Goal: Task Accomplishment & Management: Complete application form

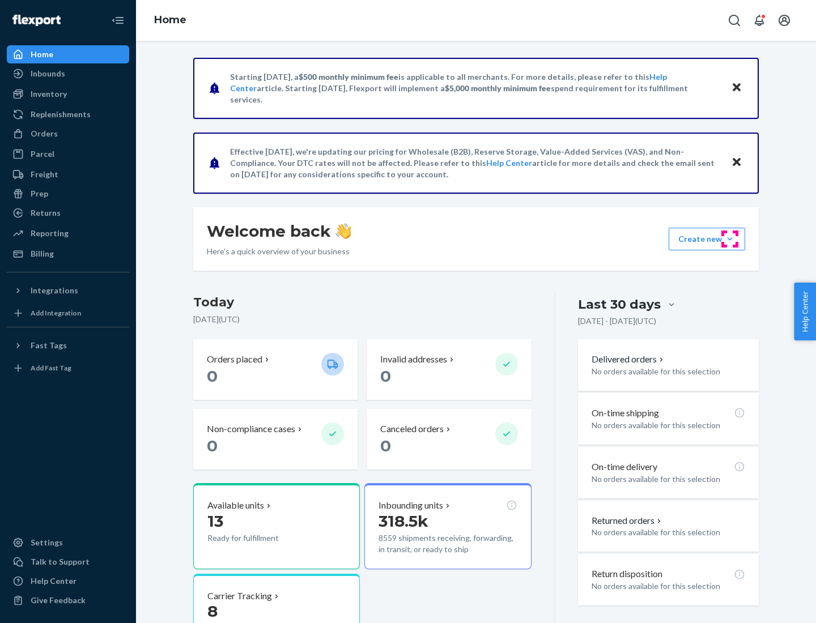
click at [730, 239] on button "Create new Create new inbound Create new order Create new product" at bounding box center [706, 239] width 76 height 23
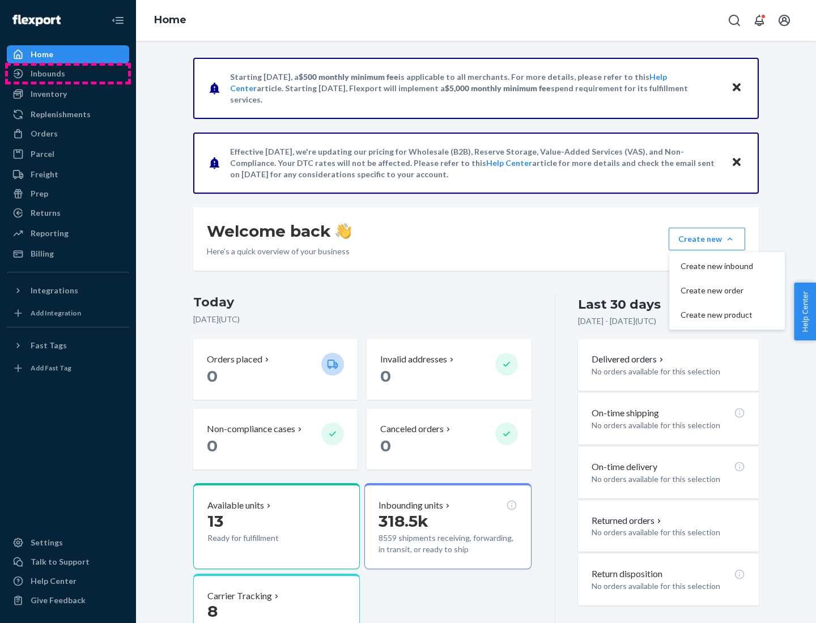
click at [68, 74] on div "Inbounds" at bounding box center [68, 74] width 120 height 16
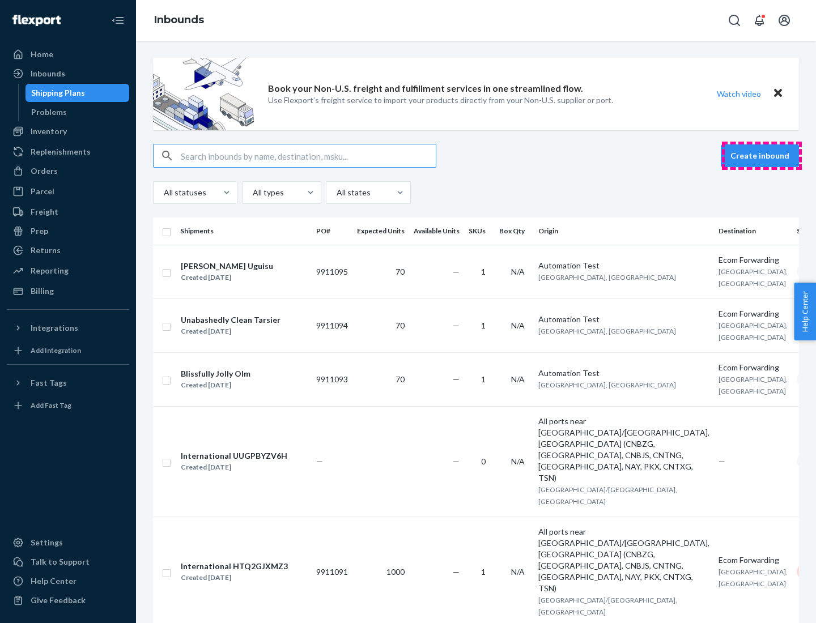
click at [761, 156] on button "Create inbound" at bounding box center [760, 155] width 78 height 23
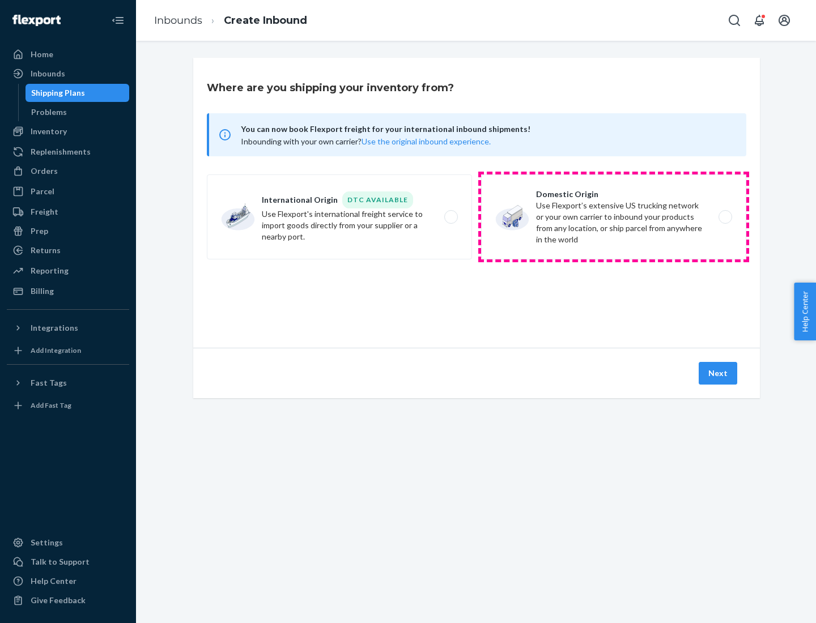
click at [613, 217] on label "Domestic Origin Use Flexport’s extensive US trucking network or your own carrie…" at bounding box center [613, 216] width 265 height 85
click at [724, 217] on input "Domestic Origin Use Flexport’s extensive US trucking network or your own carrie…" at bounding box center [727, 217] width 7 height 7
radio input "true"
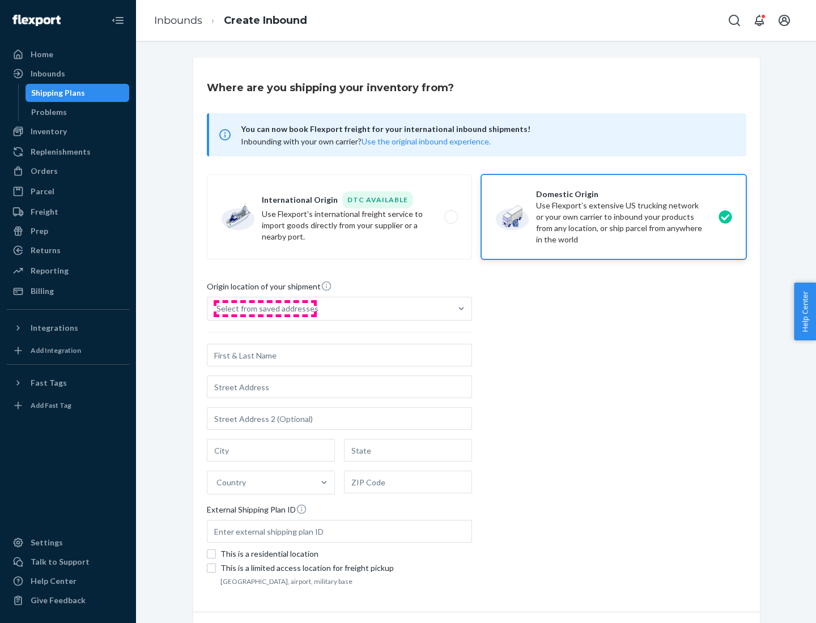
click at [265, 309] on div "Select from saved addresses" at bounding box center [267, 308] width 102 height 11
click at [218, 309] on input "Select from saved addresses" at bounding box center [216, 308] width 1 height 11
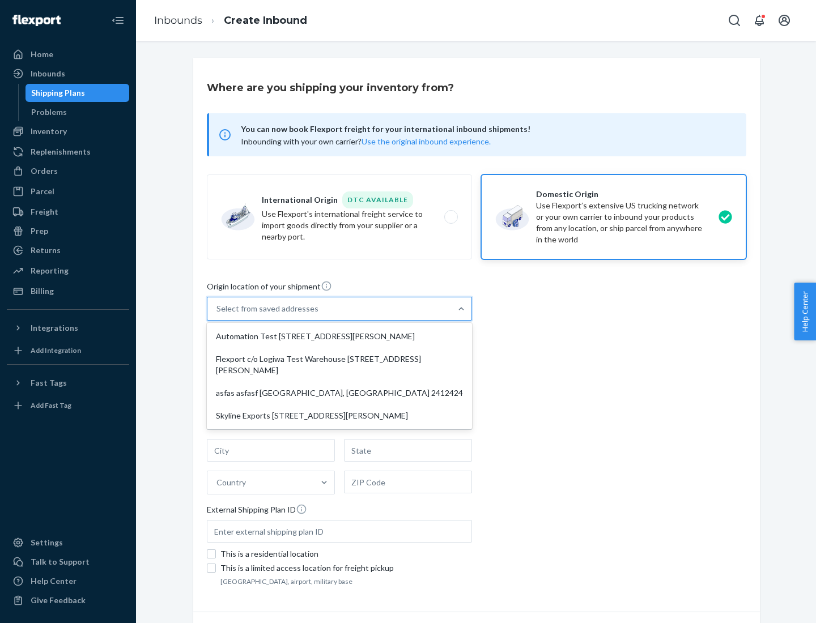
scroll to position [5, 0]
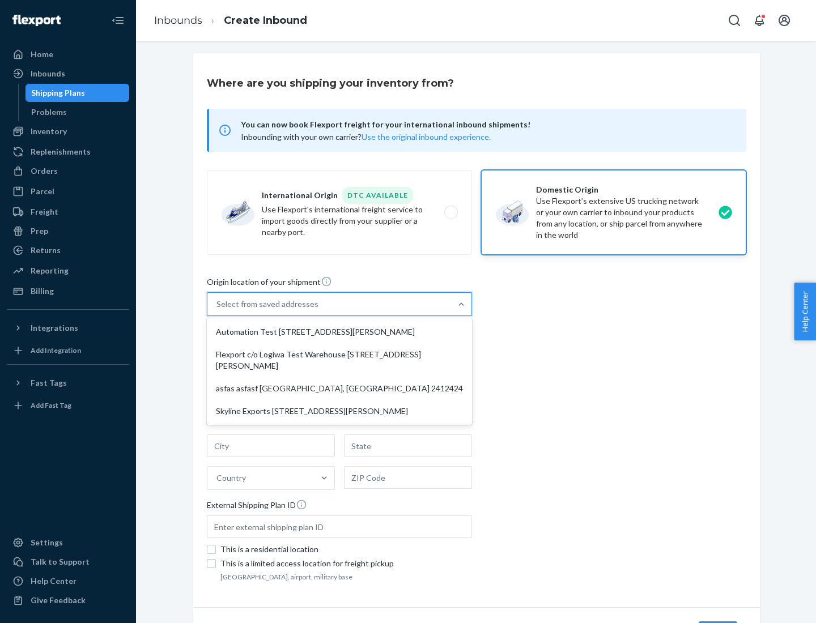
click at [339, 332] on div "Automation Test [STREET_ADDRESS][PERSON_NAME]" at bounding box center [339, 332] width 261 height 23
click at [218, 310] on input "option Automation Test [STREET_ADDRESS][PERSON_NAME] focused, 1 of 4. 4 results…" at bounding box center [216, 304] width 1 height 11
type input "Automation Test"
type input "9th Floor"
type input "[GEOGRAPHIC_DATA]"
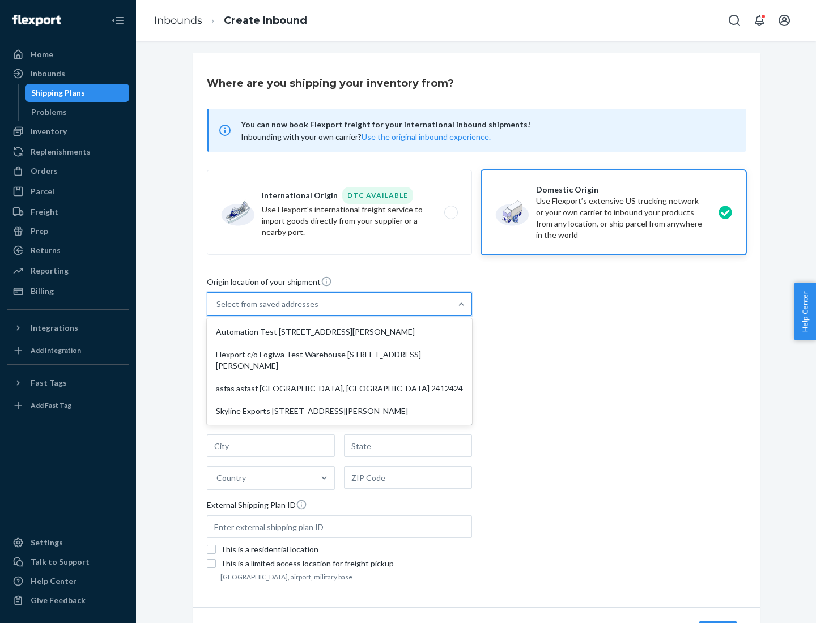
type input "CA"
type input "94104"
type input "[STREET_ADDRESS][PERSON_NAME]"
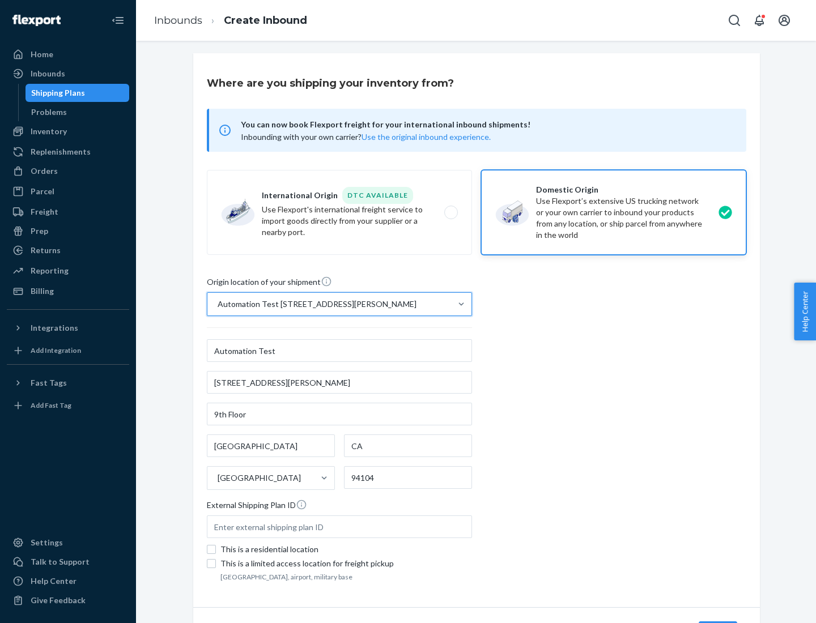
scroll to position [66, 0]
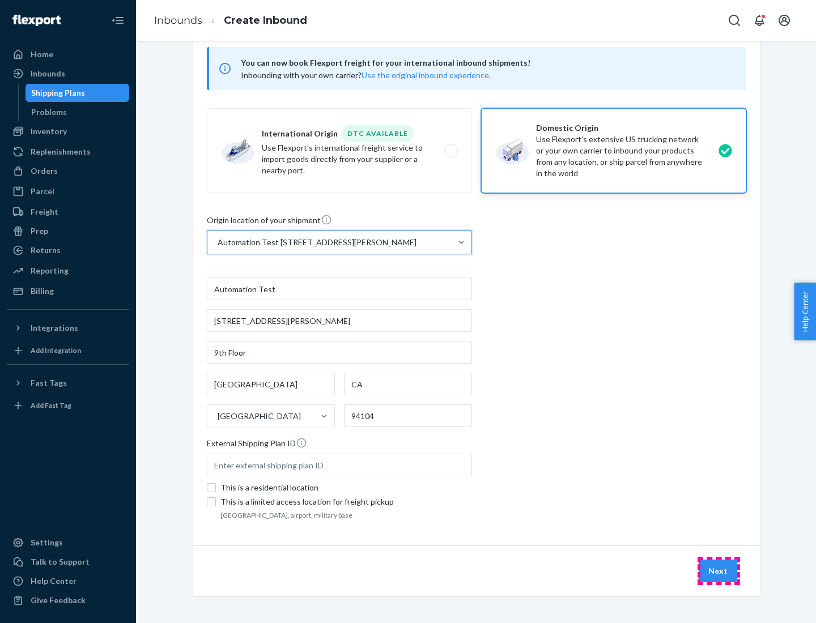
click at [718, 571] on button "Next" at bounding box center [717, 571] width 39 height 23
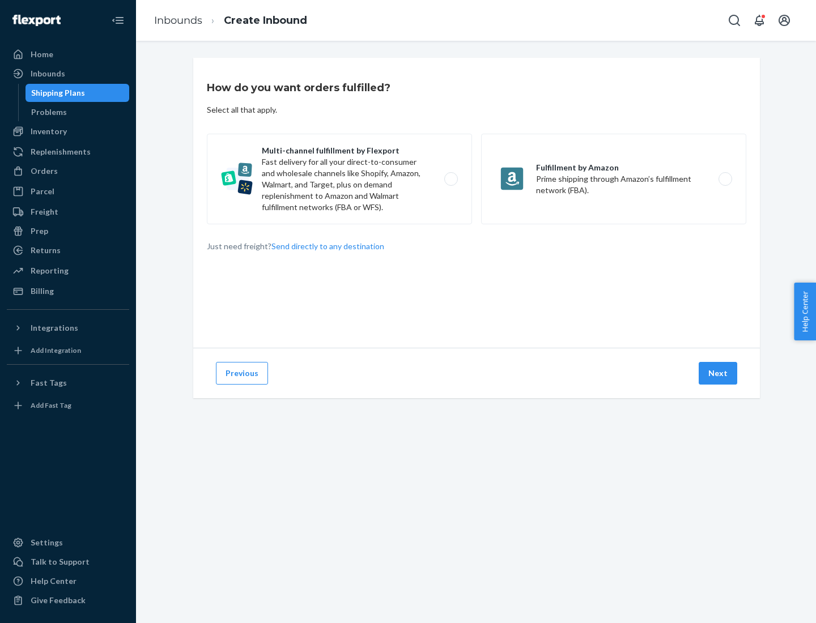
click at [339, 179] on label "Multi-channel fulfillment by Flexport Fast delivery for all your direct-to-cons…" at bounding box center [339, 179] width 265 height 91
click at [450, 179] on input "Multi-channel fulfillment by Flexport Fast delivery for all your direct-to-cons…" at bounding box center [453, 179] width 7 height 7
radio input "true"
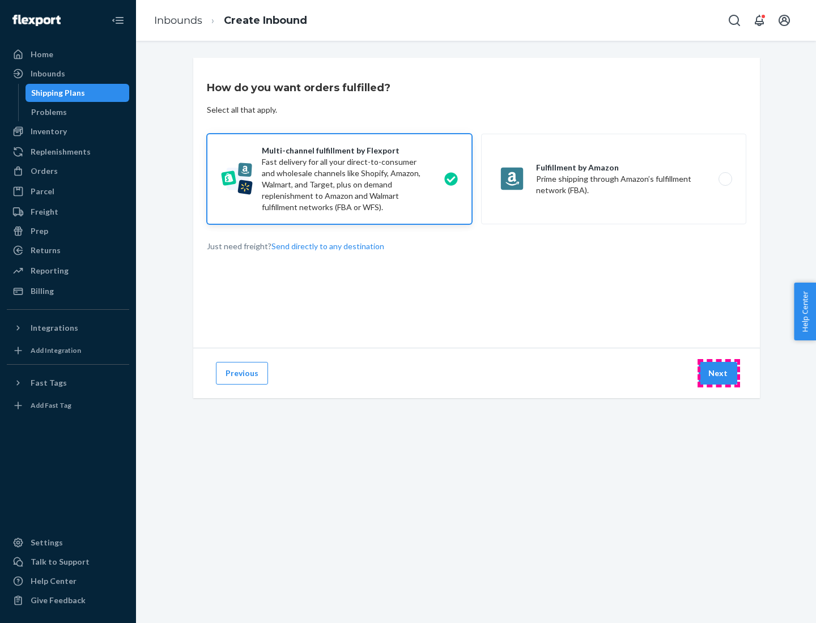
click at [718, 373] on button "Next" at bounding box center [717, 373] width 39 height 23
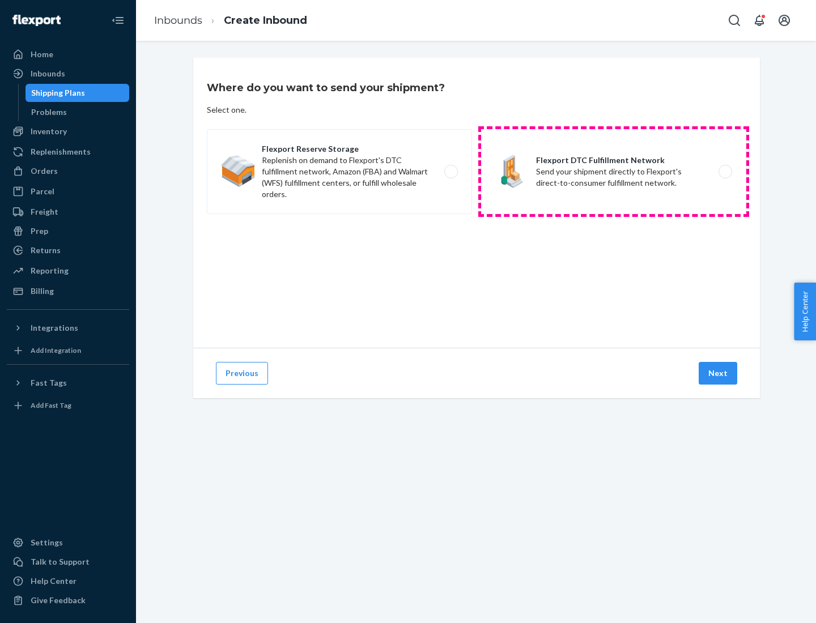
click at [613, 172] on label "Flexport DTC Fulfillment Network Send your shipment directly to Flexport's dire…" at bounding box center [613, 171] width 265 height 85
click at [724, 172] on input "Flexport DTC Fulfillment Network Send your shipment directly to Flexport's dire…" at bounding box center [727, 171] width 7 height 7
radio input "true"
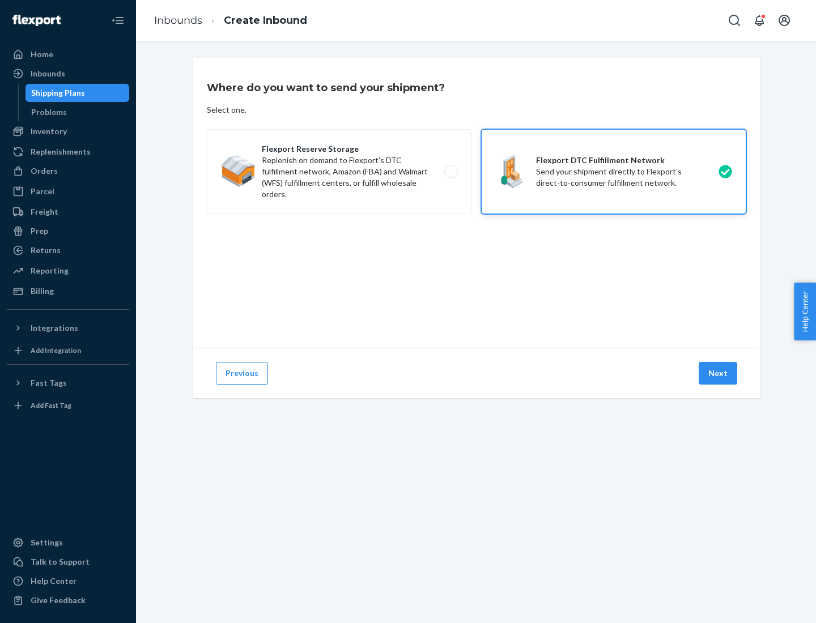
click at [718, 373] on button "Next" at bounding box center [717, 373] width 39 height 23
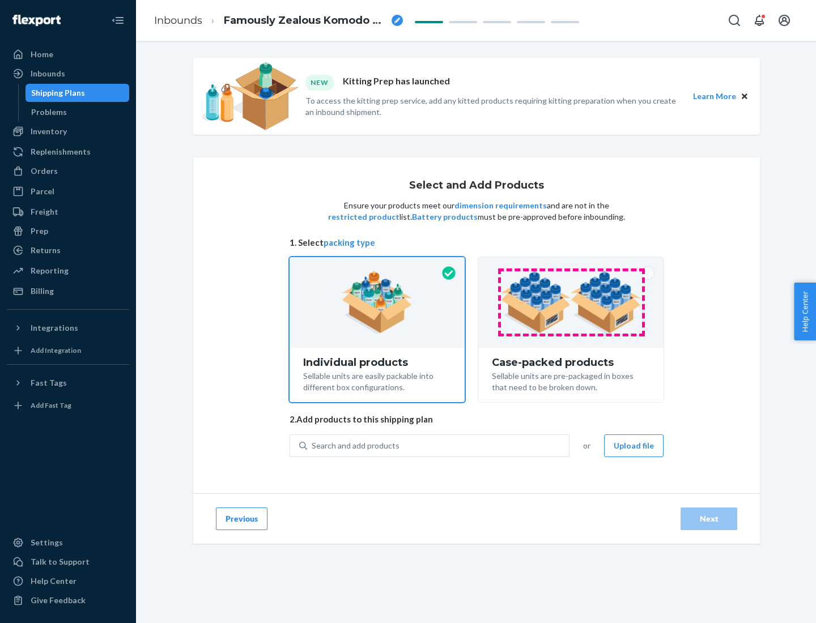
click at [571, 302] on img at bounding box center [570, 302] width 141 height 62
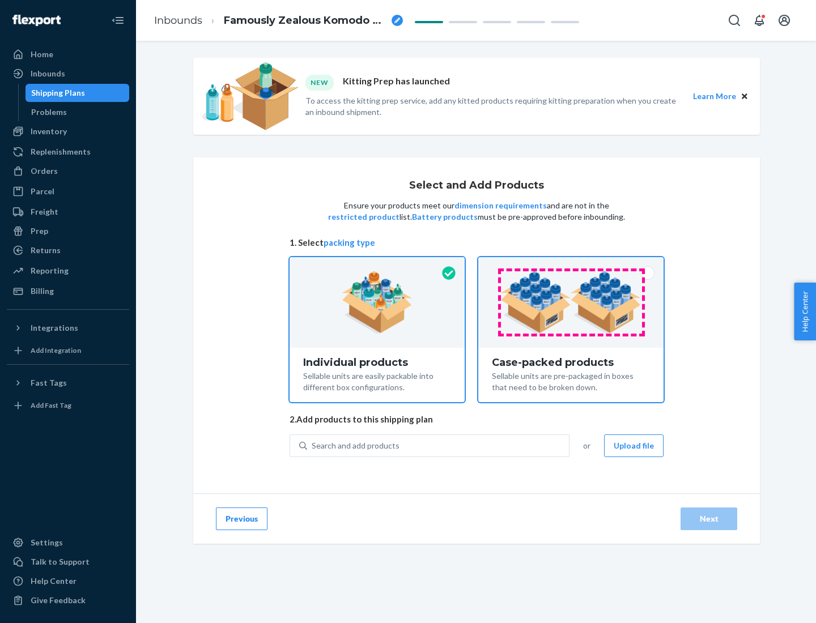
click at [571, 265] on input "Case-packed products Sellable units are pre-packaged in boxes that need to be b…" at bounding box center [570, 260] width 7 height 7
radio input "true"
radio input "false"
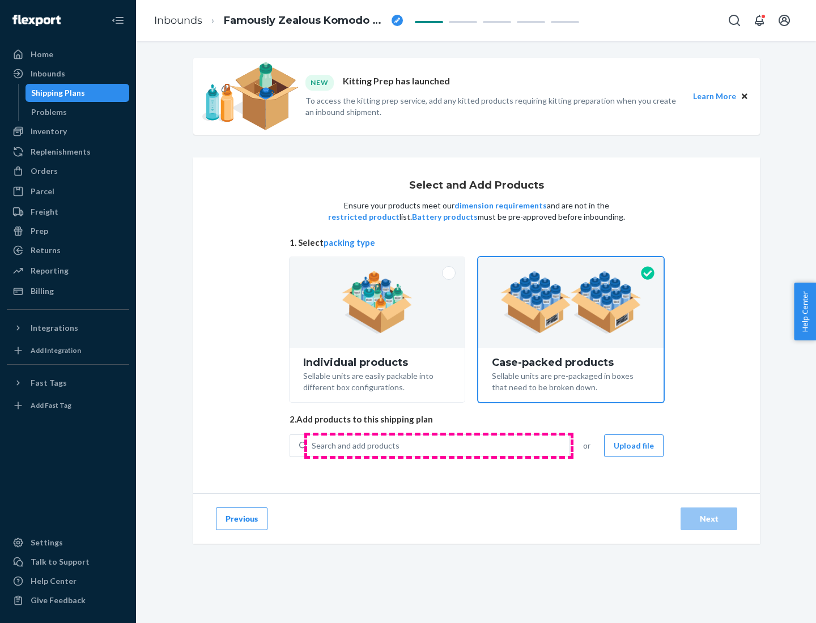
click at [438, 445] on div "Search and add products" at bounding box center [438, 446] width 262 height 20
click at [313, 445] on input "Search and add products" at bounding box center [312, 445] width 1 height 11
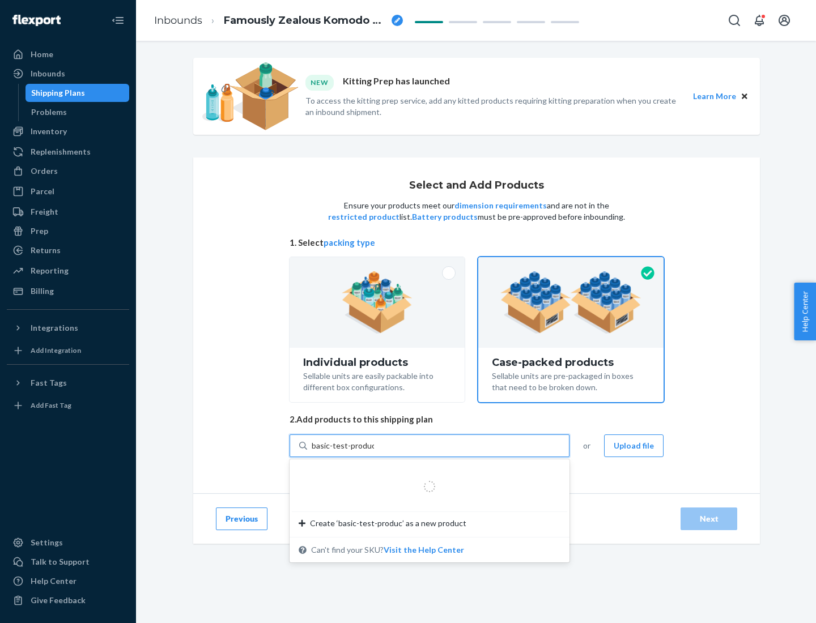
type input "basic-test-product-1"
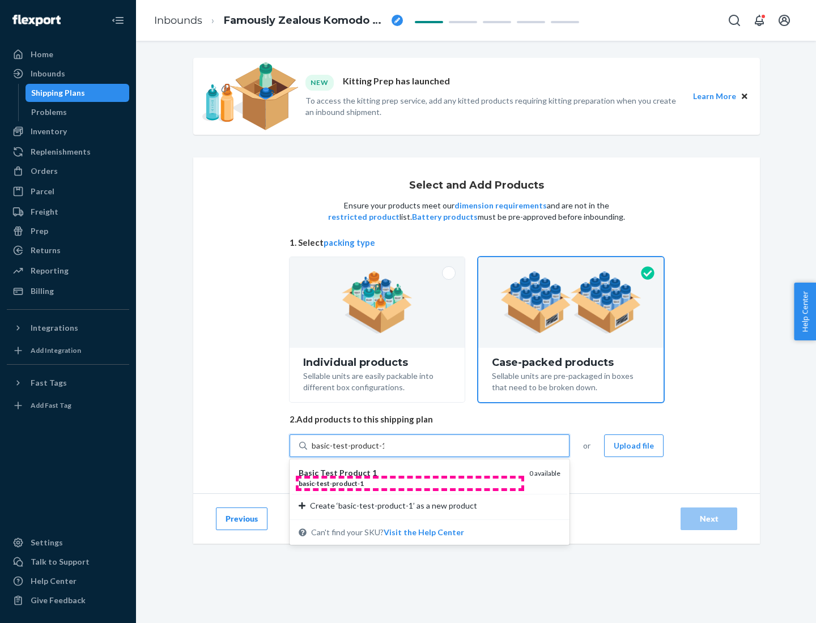
click at [410, 483] on div "basic - test - product - 1" at bounding box center [409, 484] width 221 height 10
click at [384, 451] on input "basic-test-product-1" at bounding box center [348, 445] width 73 height 11
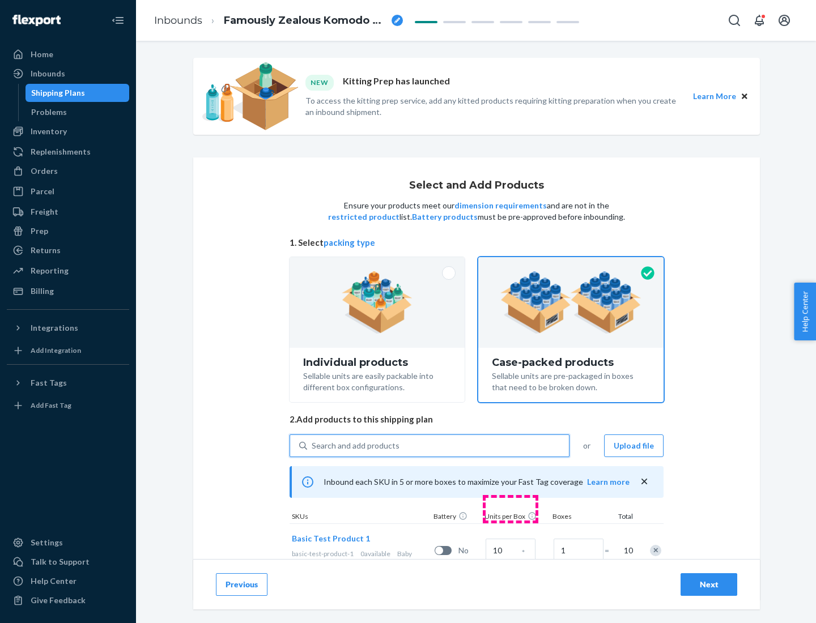
scroll to position [41, 0]
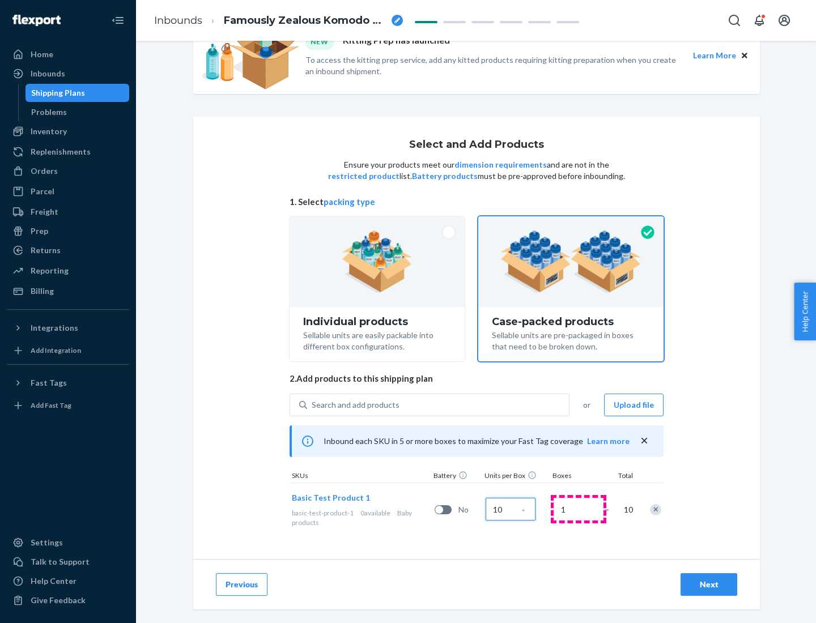
type input "10"
type input "7"
click at [709, 585] on div "Next" at bounding box center [708, 584] width 37 height 11
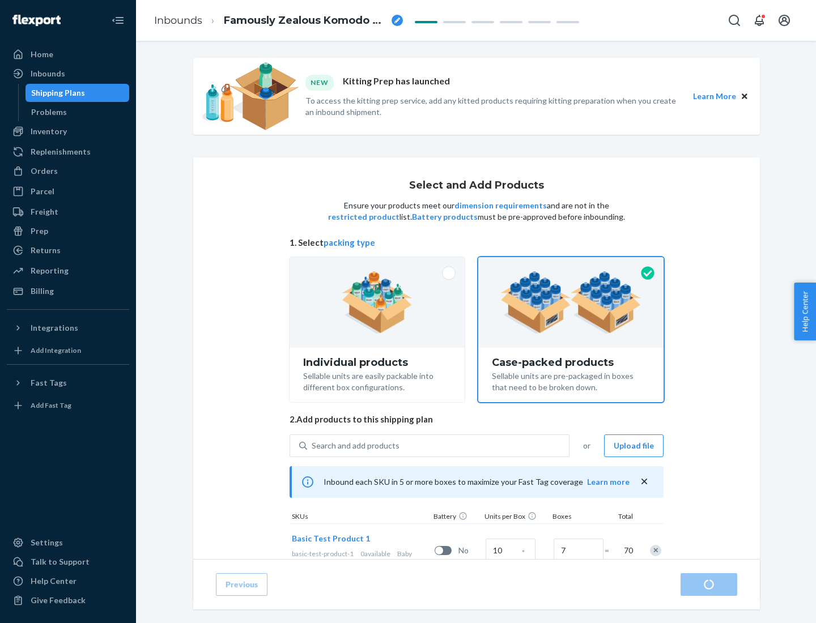
radio input "true"
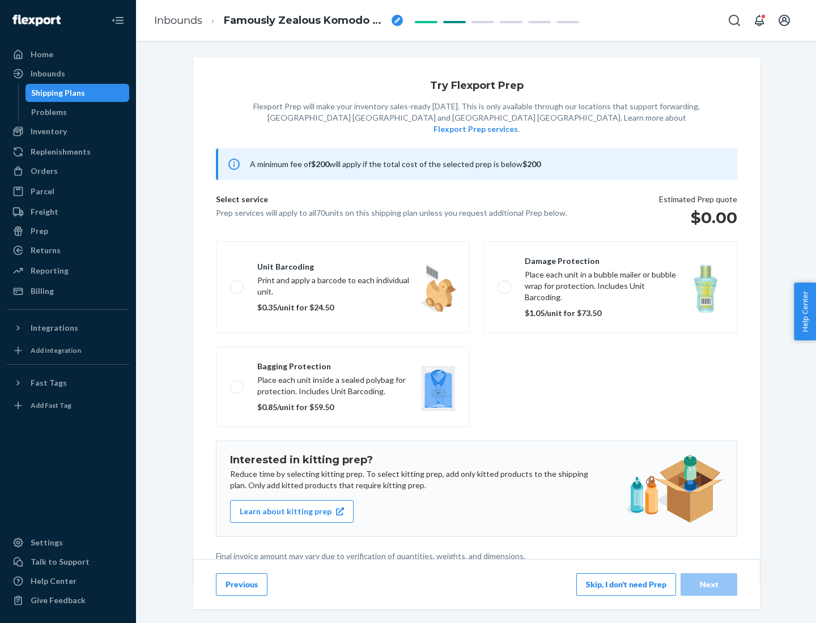
scroll to position [3, 0]
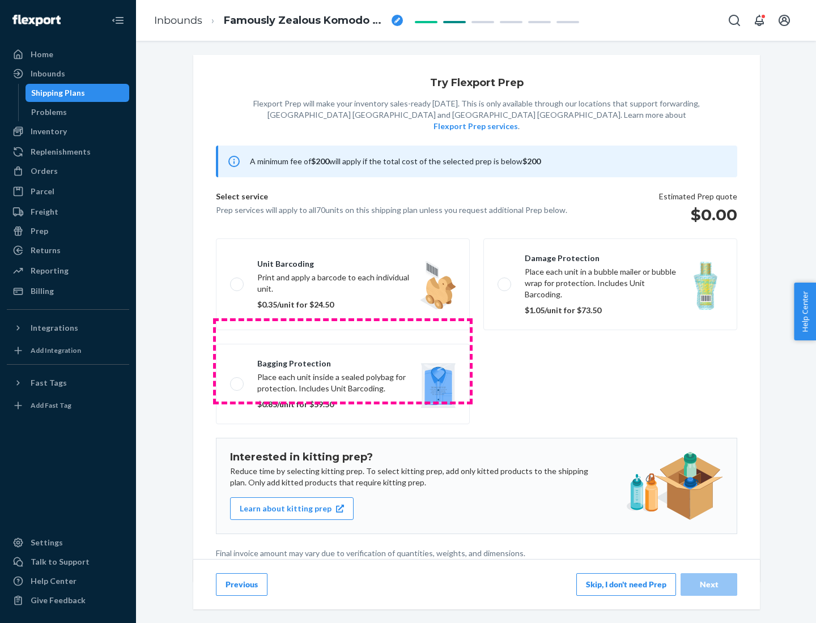
click at [343, 361] on label "Bagging protection Place each unit inside a sealed polybag for protection. Incl…" at bounding box center [343, 384] width 254 height 80
click at [237, 380] on input "Bagging protection Place each unit inside a sealed polybag for protection. Incl…" at bounding box center [233, 383] width 7 height 7
checkbox input "true"
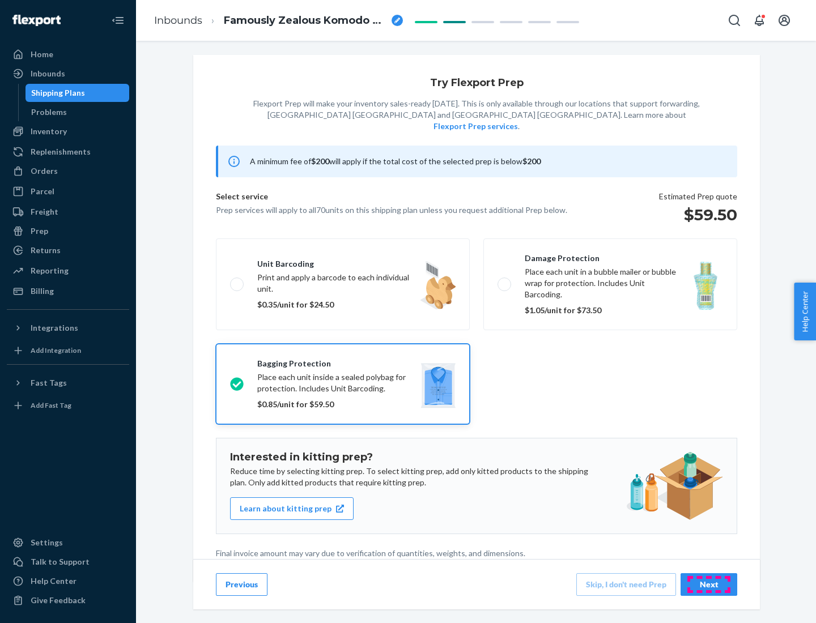
click at [709, 584] on div "Next" at bounding box center [708, 584] width 37 height 11
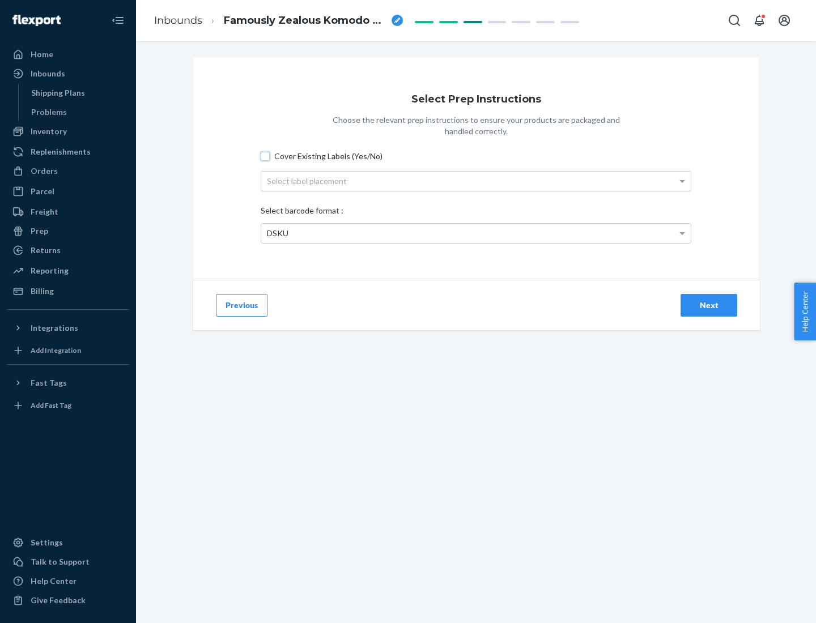
click at [265, 156] on input "Cover Existing Labels (Yes/No)" at bounding box center [265, 156] width 9 height 9
checkbox input "true"
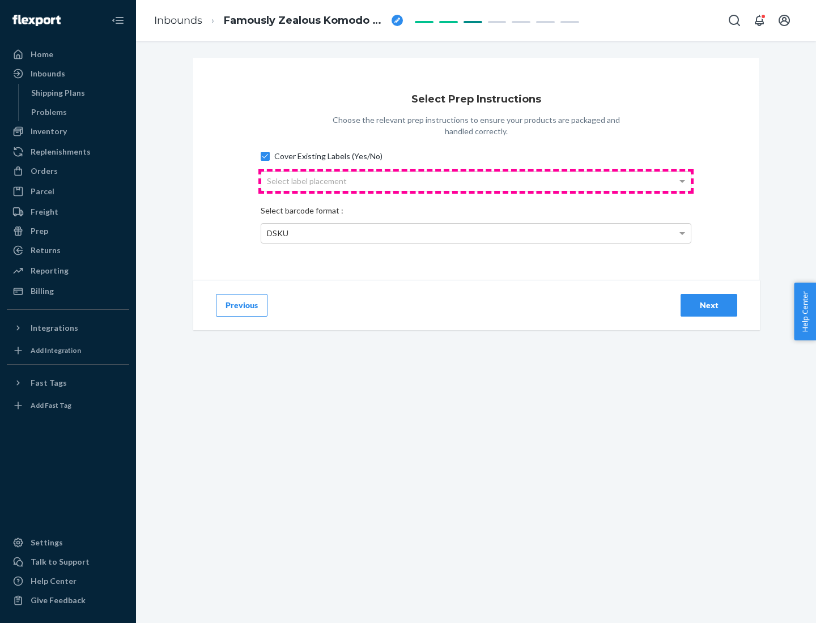
click at [476, 181] on div "Select label placement" at bounding box center [475, 181] width 429 height 19
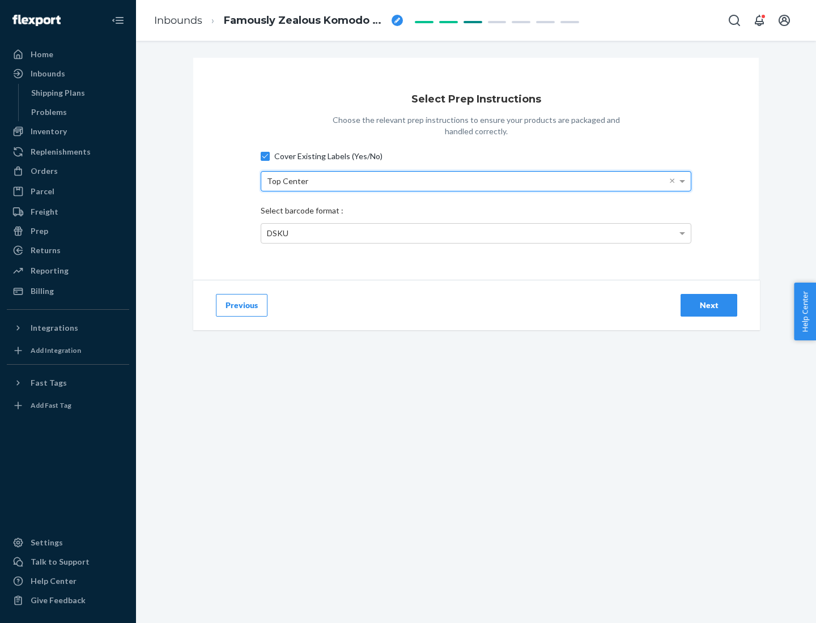
click at [476, 233] on div "DSKU" at bounding box center [475, 233] width 429 height 19
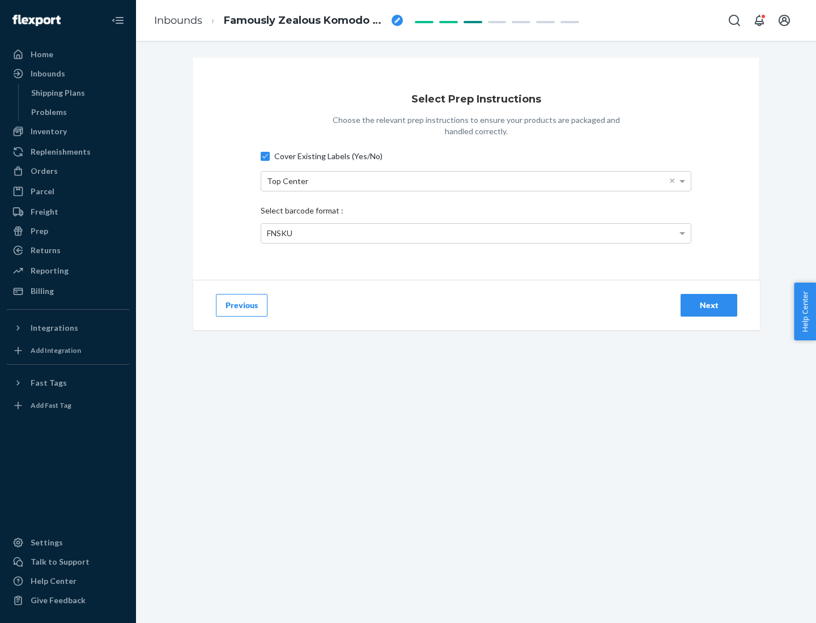
click at [709, 305] on div "Next" at bounding box center [708, 305] width 37 height 11
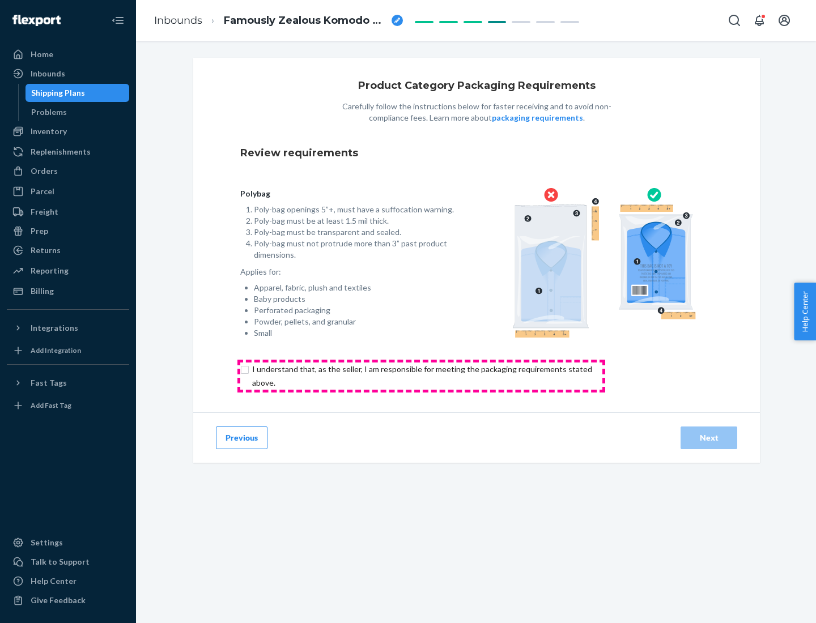
click at [421, 376] on input "checkbox" at bounding box center [428, 376] width 377 height 27
checkbox input "true"
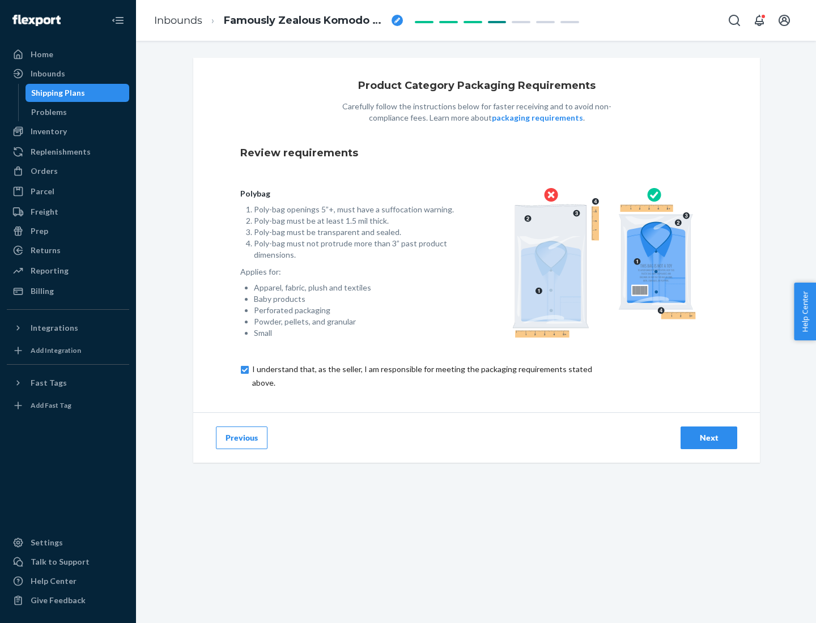
click at [709, 437] on div "Next" at bounding box center [708, 437] width 37 height 11
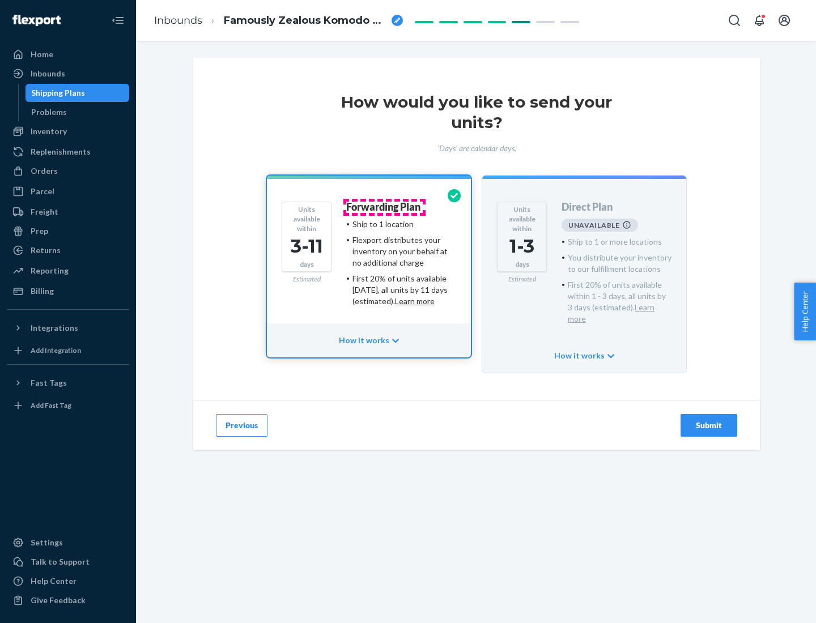
click at [384, 207] on h4 "Forwarding Plan" at bounding box center [383, 207] width 74 height 11
click at [709, 420] on div "Submit" at bounding box center [708, 425] width 37 height 11
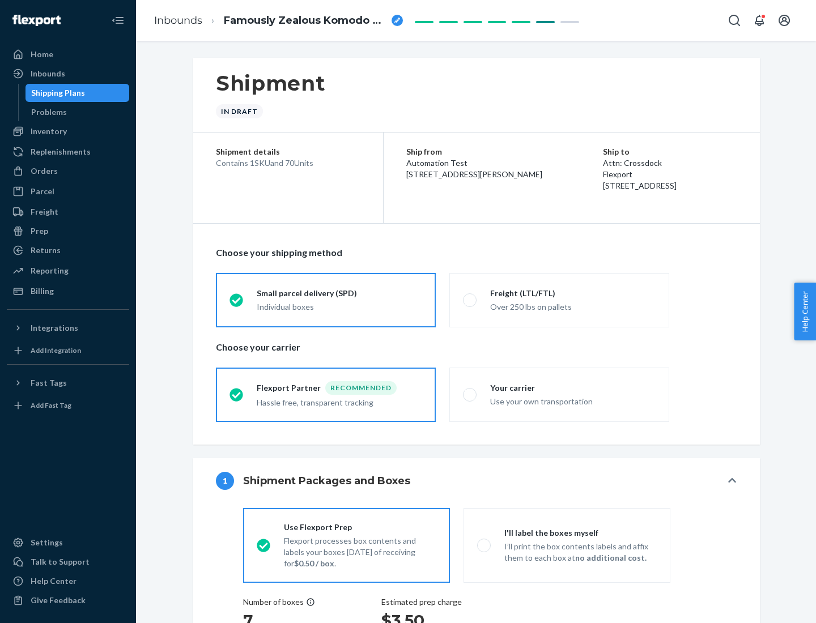
radio input "true"
radio input "false"
radio input "true"
radio input "false"
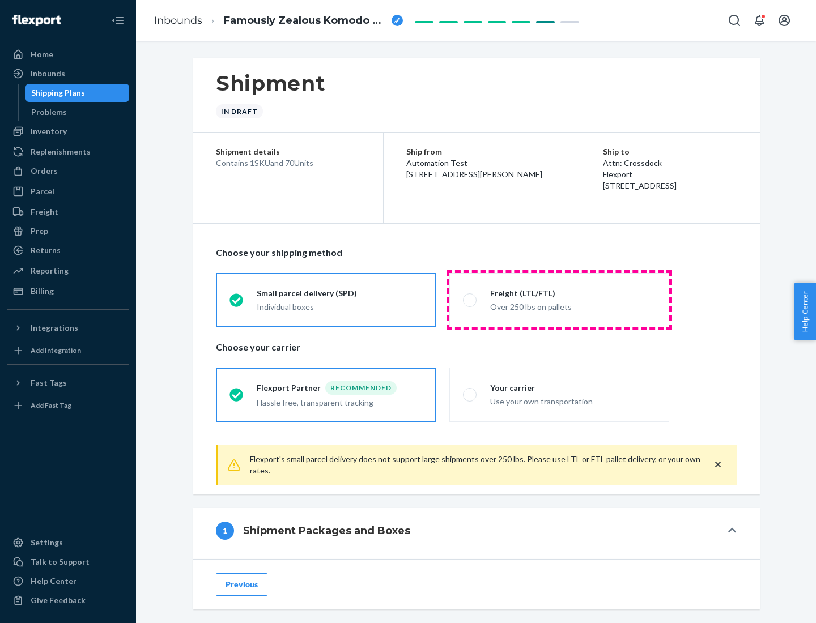
click at [559, 300] on div "Over 250 lbs on pallets" at bounding box center [572, 306] width 165 height 14
click at [470, 300] on input "Freight (LTL/FTL) Over 250 lbs on pallets" at bounding box center [466, 299] width 7 height 7
radio input "true"
radio input "false"
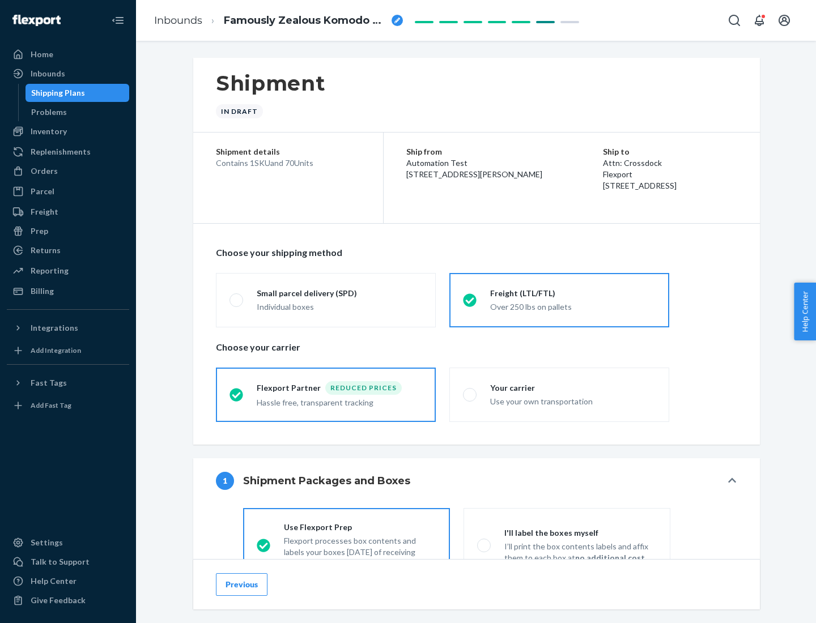
scroll to position [63, 0]
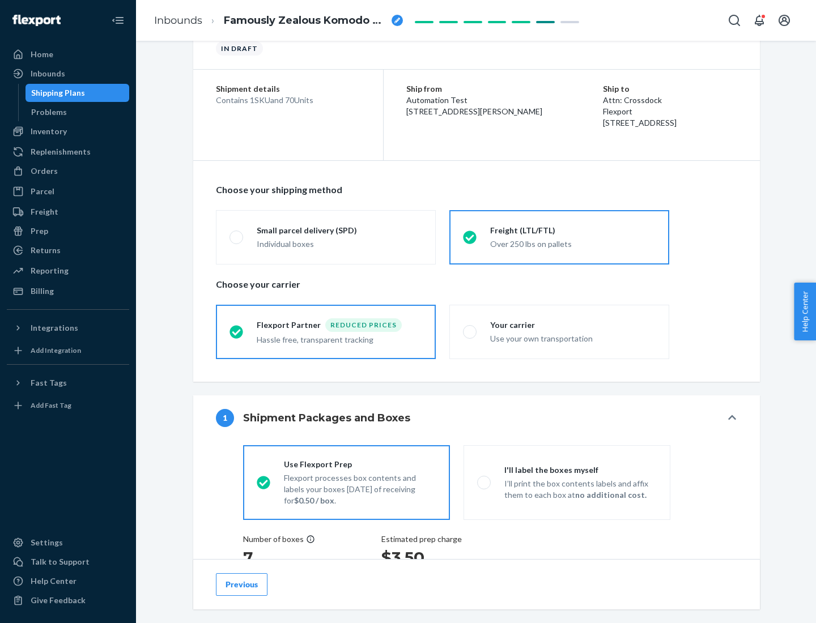
click at [559, 331] on div "Use your own transportation" at bounding box center [572, 338] width 165 height 14
click at [470, 331] on input "Your carrier Use your own transportation" at bounding box center [466, 331] width 7 height 7
radio input "true"
radio input "false"
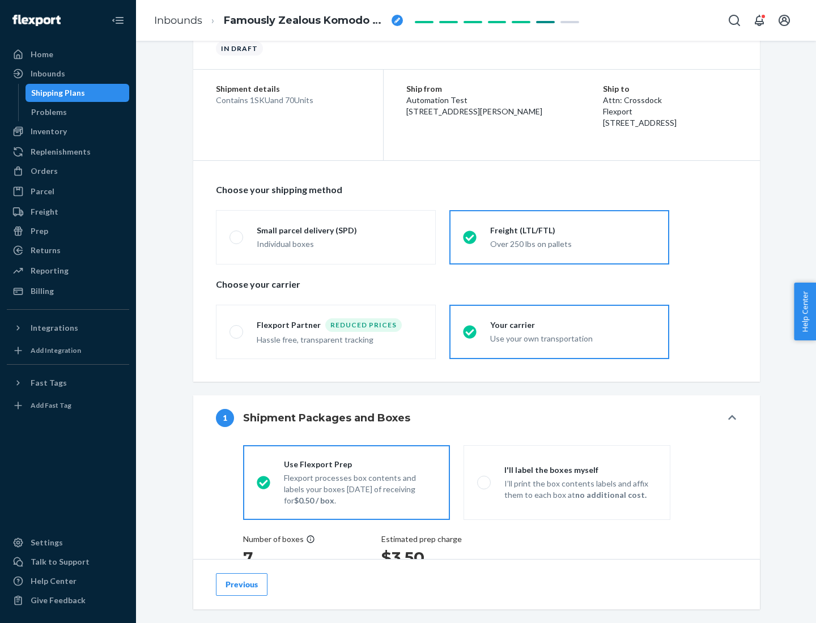
scroll to position [214, 0]
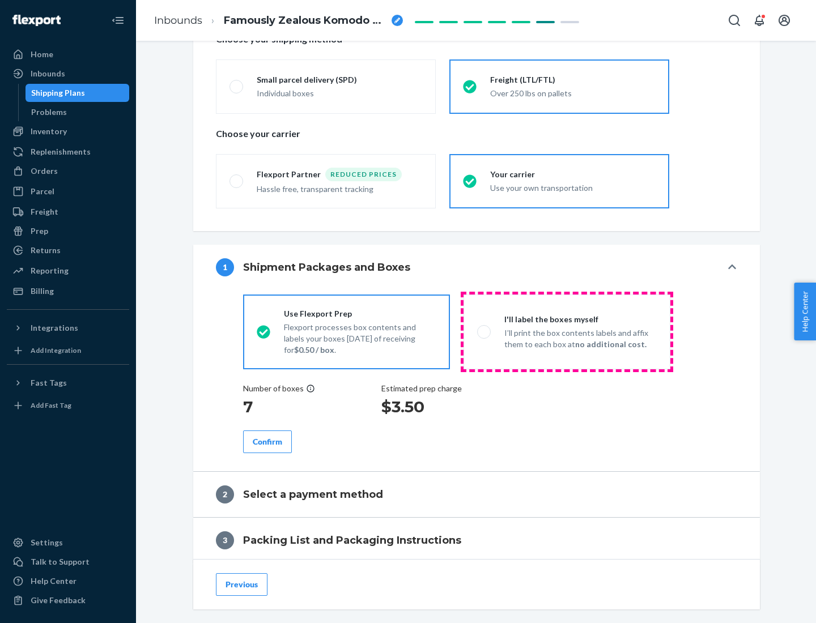
click at [566, 331] on p "I’ll print the box contents labels and affix them to each box at no additional …" at bounding box center [580, 338] width 152 height 23
click at [484, 331] on input "I'll label the boxes myself I’ll print the box contents labels and affix them t…" at bounding box center [480, 331] width 7 height 7
radio input "true"
radio input "false"
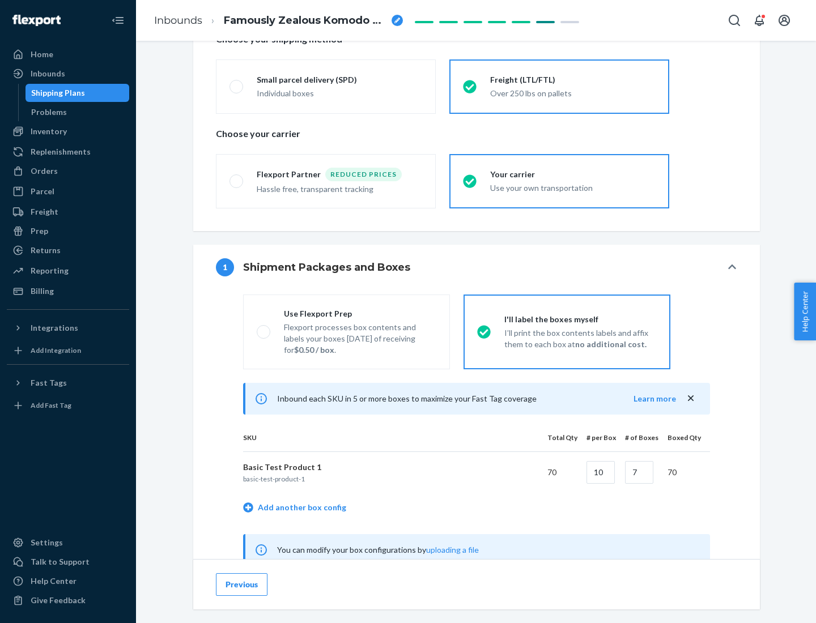
scroll to position [354, 0]
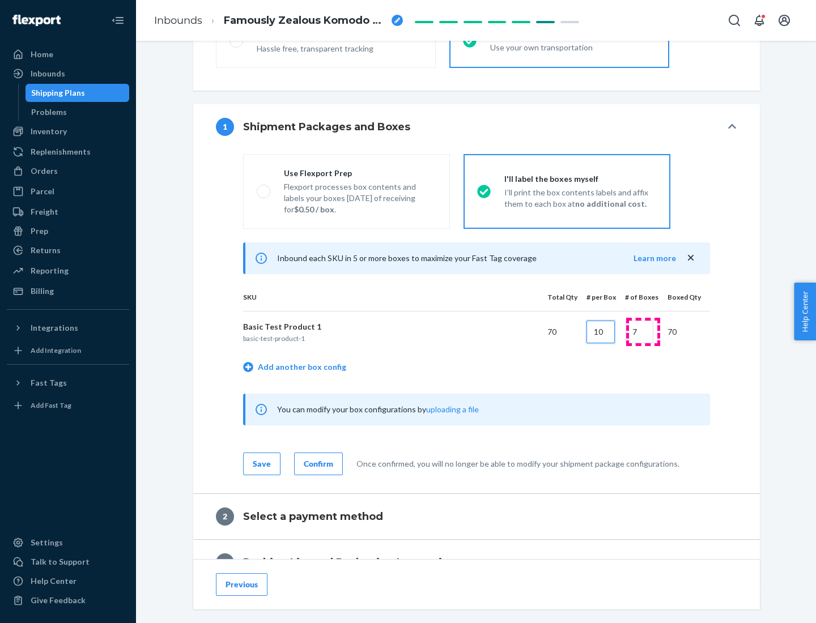
type input "10"
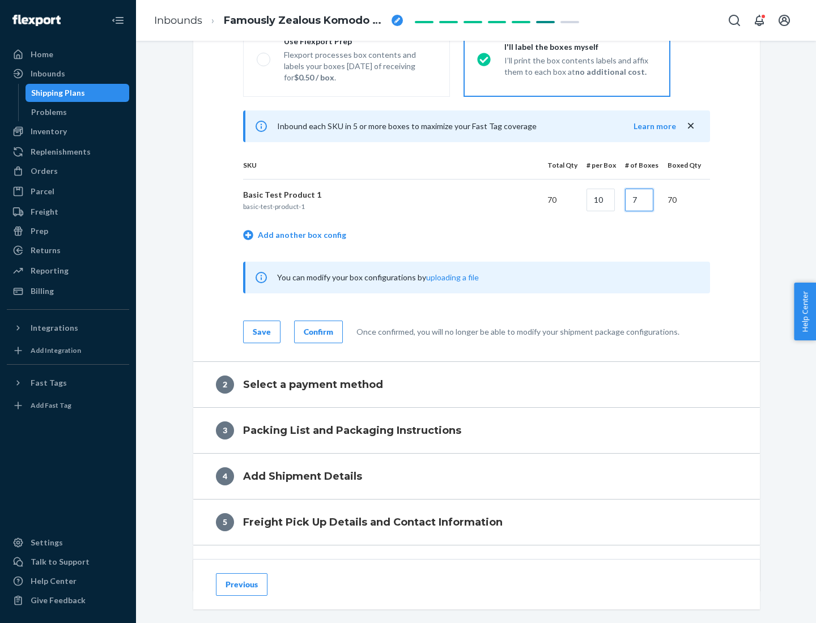
type input "7"
click at [317, 331] on div "Confirm" at bounding box center [318, 331] width 29 height 11
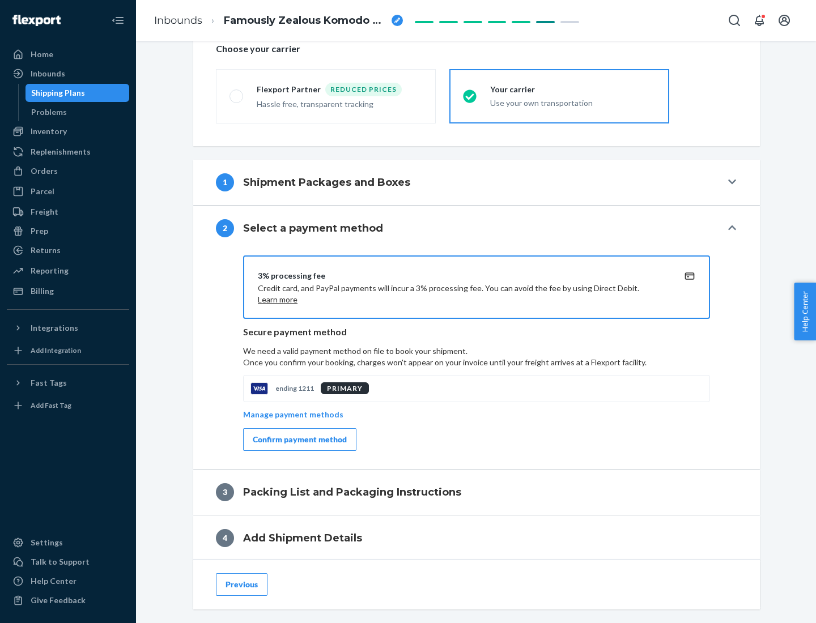
scroll to position [406, 0]
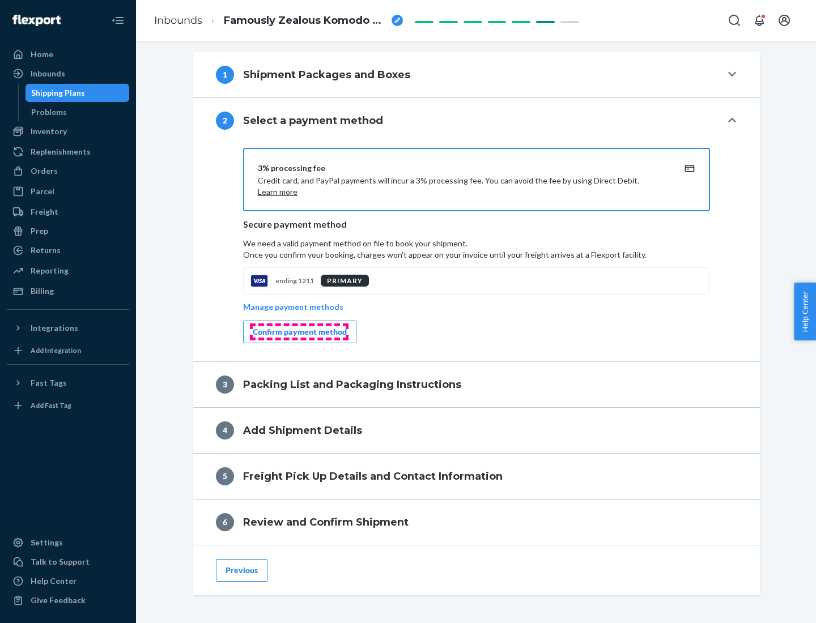
click at [299, 332] on div "Confirm payment method" at bounding box center [300, 331] width 94 height 11
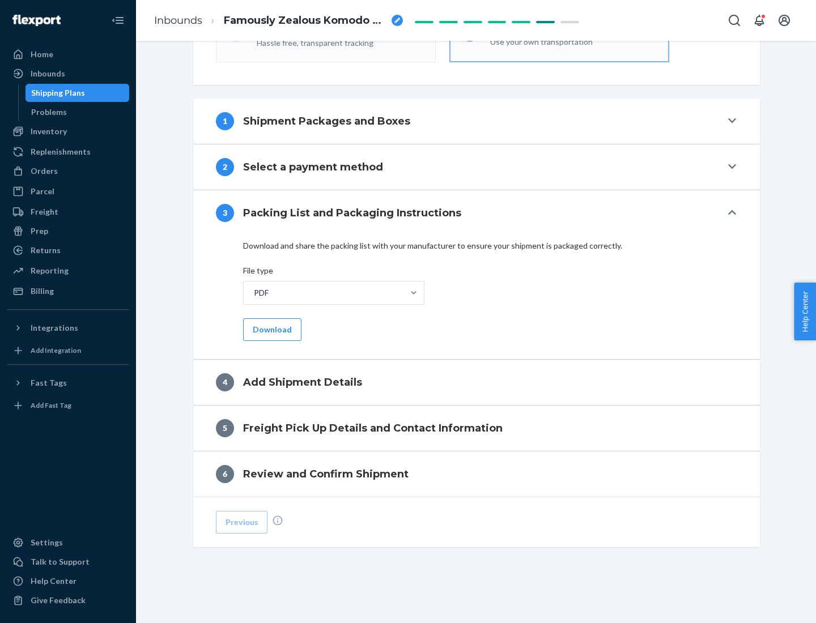
scroll to position [357, 0]
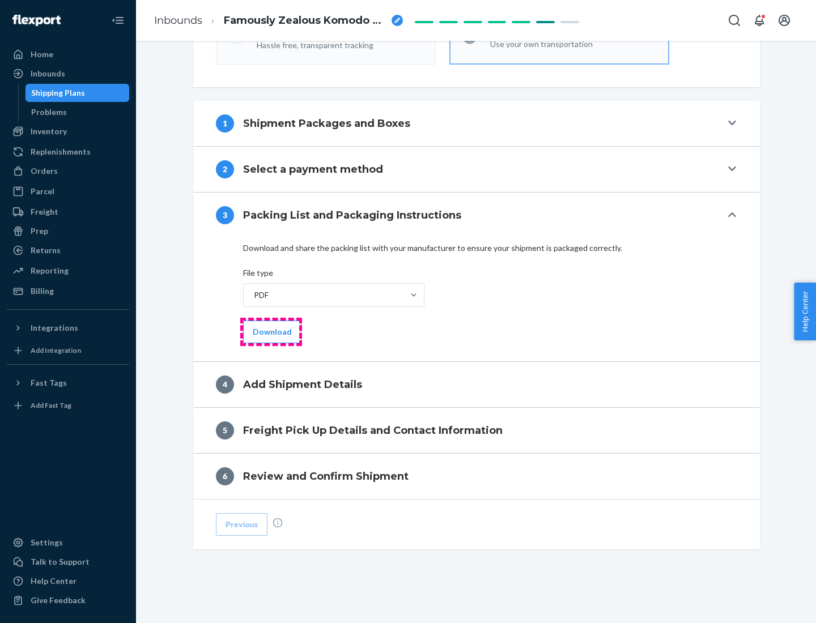
click at [271, 331] on button "Download" at bounding box center [272, 332] width 58 height 23
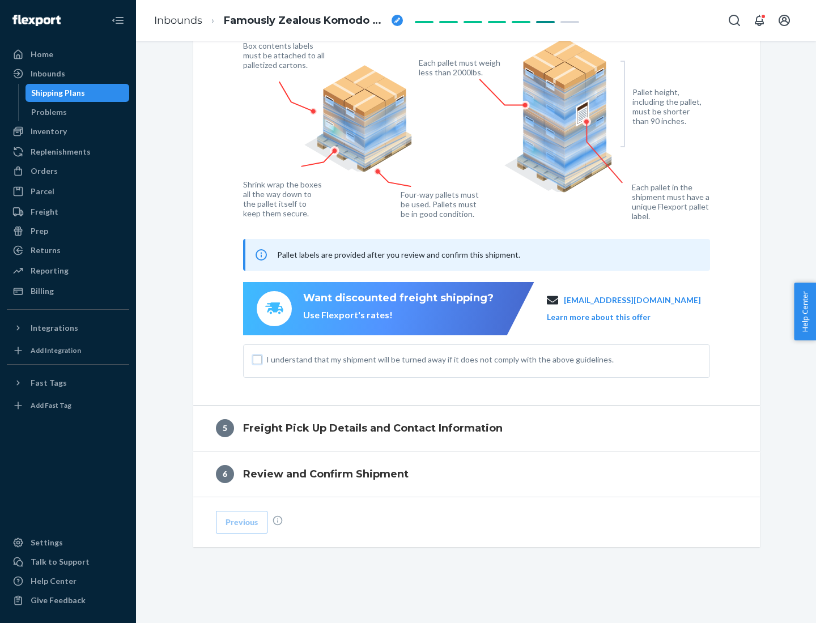
click at [257, 359] on input "I understand that my shipment will be turned away if it does not comply with th…" at bounding box center [257, 359] width 9 height 9
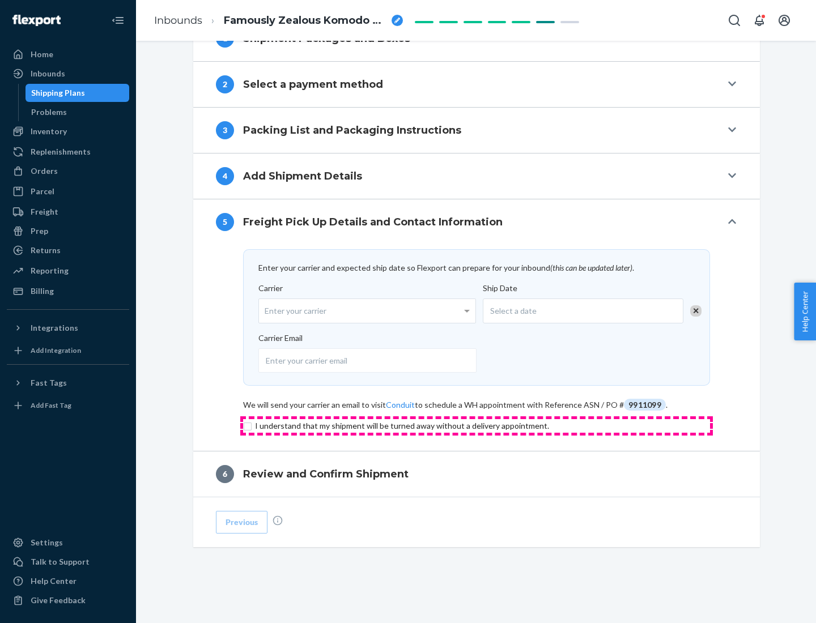
click at [476, 425] on input "checkbox" at bounding box center [476, 426] width 467 height 14
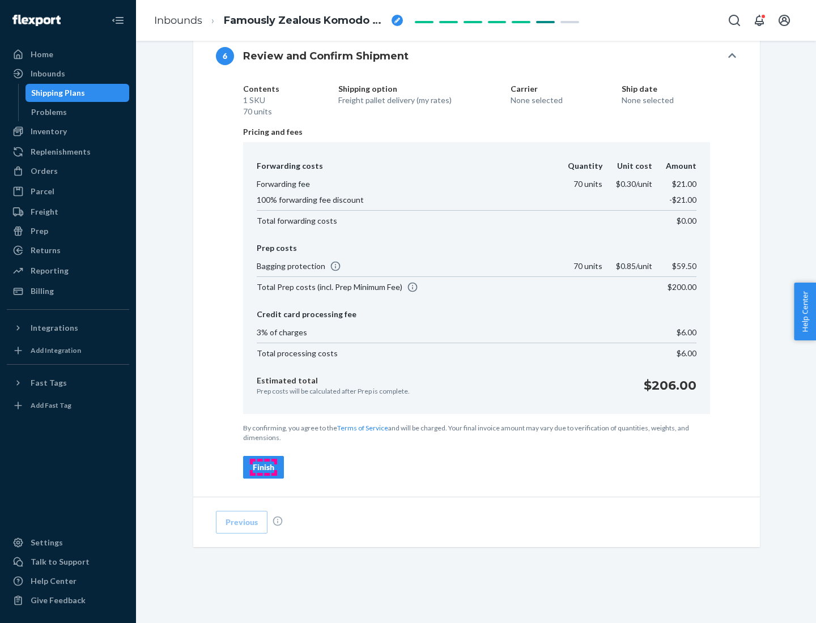
click at [263, 467] on div "Finish" at bounding box center [264, 467] width 22 height 11
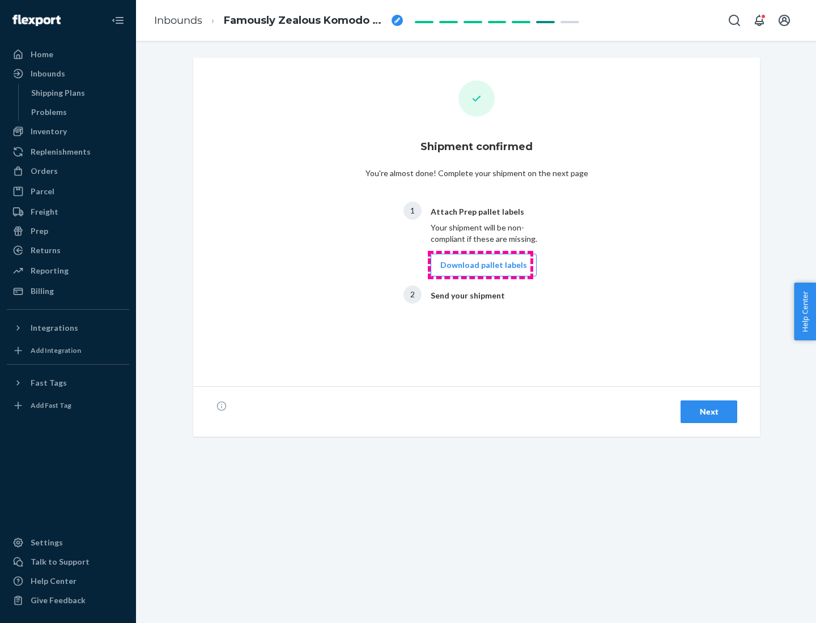
click at [480, 265] on button "Download pallet labels" at bounding box center [484, 265] width 106 height 23
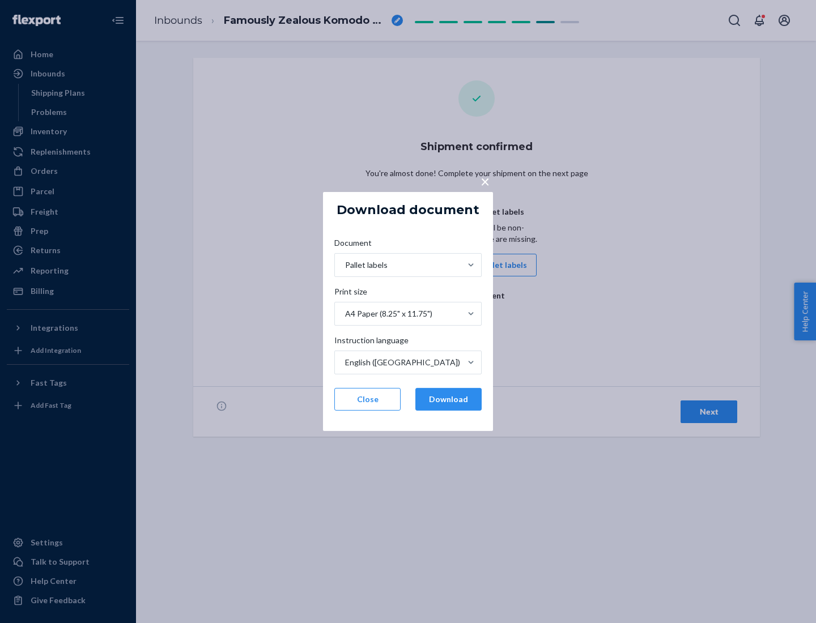
click at [448, 399] on button "Download" at bounding box center [448, 399] width 66 height 23
click at [484, 181] on span "×" at bounding box center [484, 181] width 9 height 19
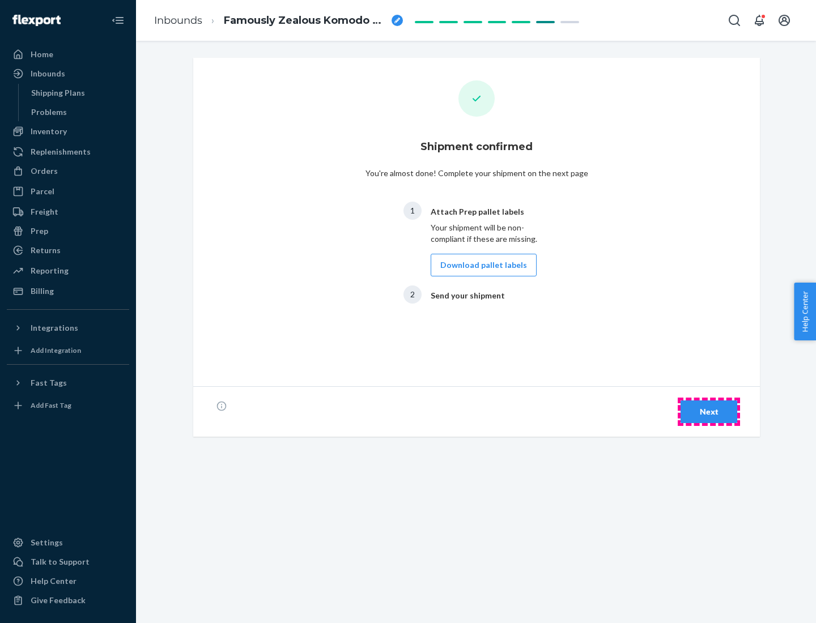
click at [709, 412] on div "Next" at bounding box center [708, 411] width 37 height 11
